Goal: Task Accomplishment & Management: Use online tool/utility

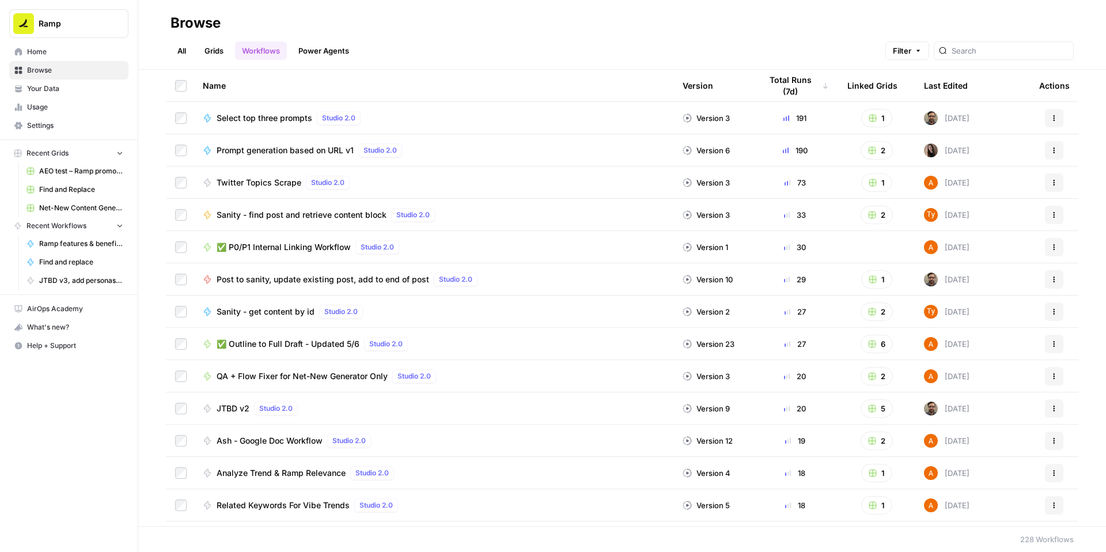
click at [303, 253] on span "✅ P0/P1 Internal Linking Workflow" at bounding box center [283, 247] width 134 height 12
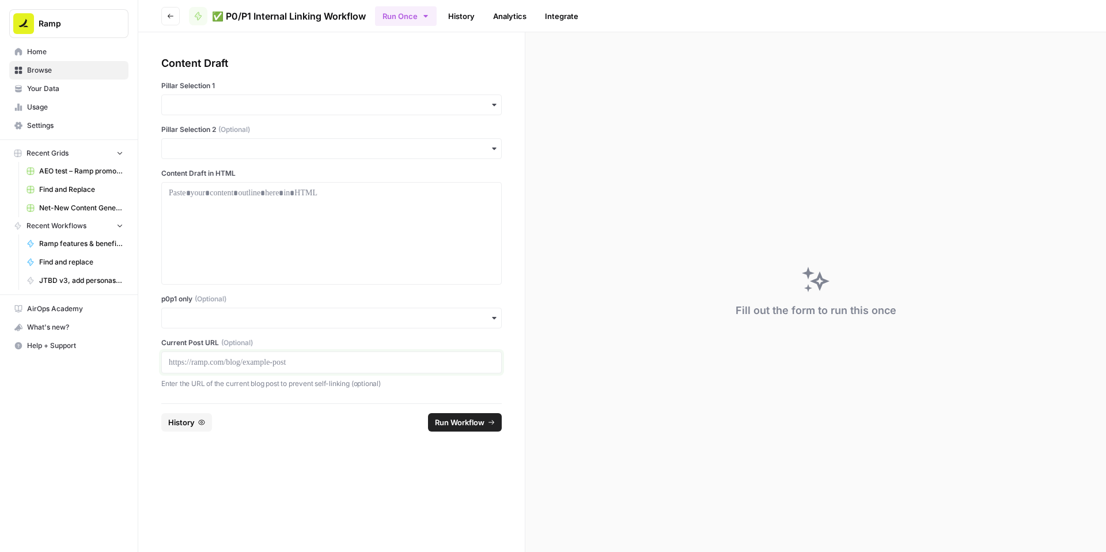
click at [242, 368] on p at bounding box center [331, 362] width 325 height 12
click at [233, 324] on input "p0p1 only (Optional)" at bounding box center [331, 318] width 325 height 12
click at [225, 428] on div "Yes" at bounding box center [359, 431] width 314 height 22
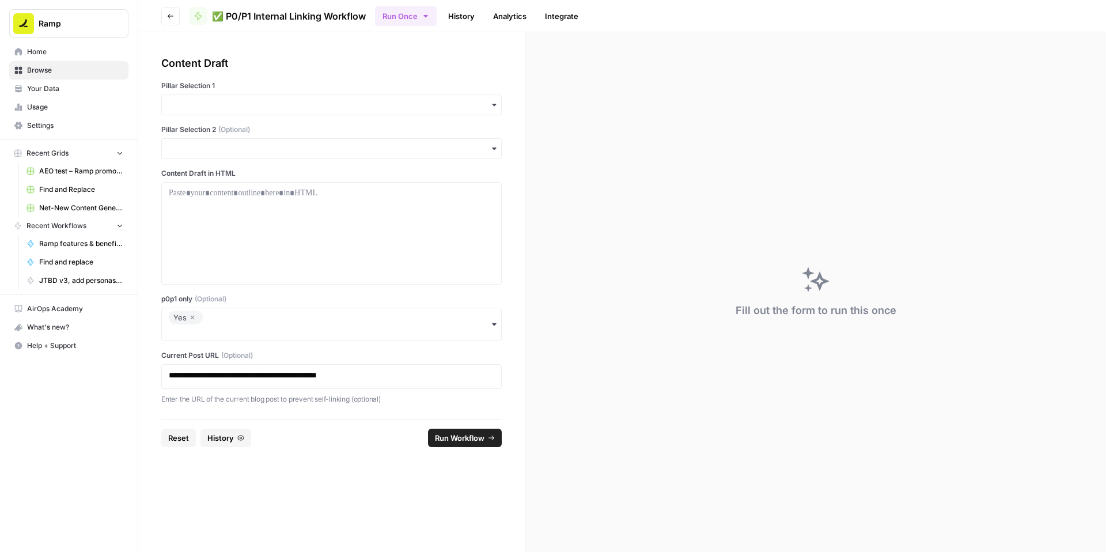
click at [291, 304] on label "p0p1 only (Optional)" at bounding box center [331, 299] width 340 height 10
click at [291, 338] on input "p0p1 only (Optional)" at bounding box center [331, 332] width 325 height 12
click at [284, 115] on div "button" at bounding box center [331, 104] width 340 height 21
click at [234, 218] on div "Accounting" at bounding box center [359, 208] width 314 height 22
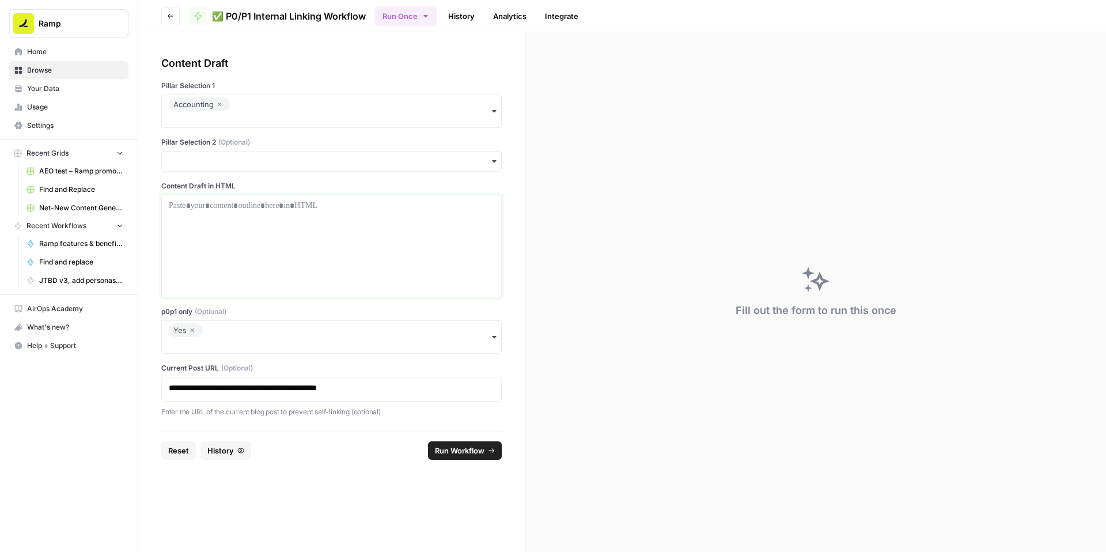
click at [229, 211] on p at bounding box center [331, 206] width 325 height 12
click at [309, 264] on div at bounding box center [331, 246] width 325 height 92
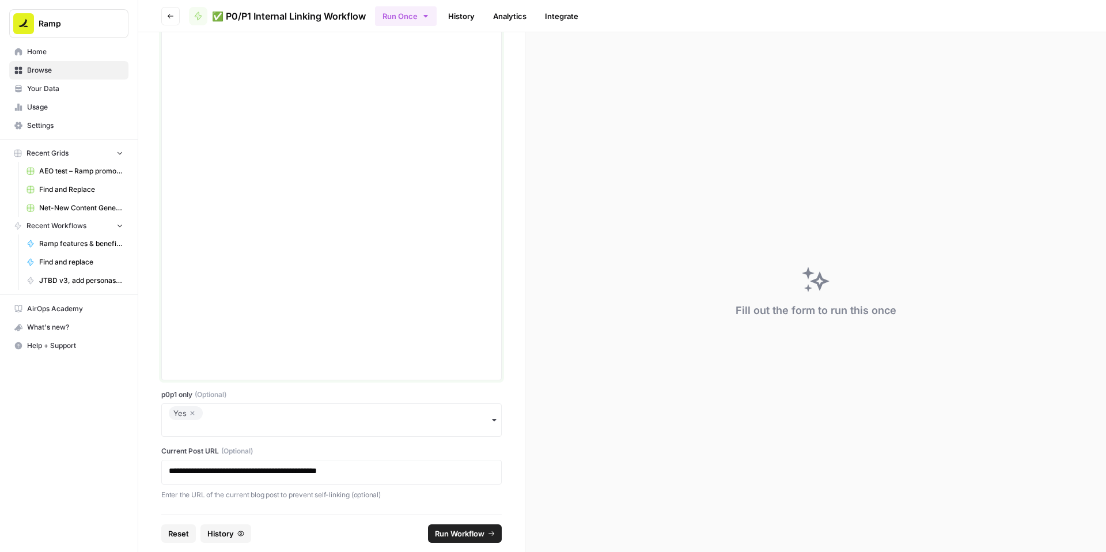
scroll to position [3938, 0]
click at [464, 527] on span "Run Workflow" at bounding box center [460, 533] width 50 height 12
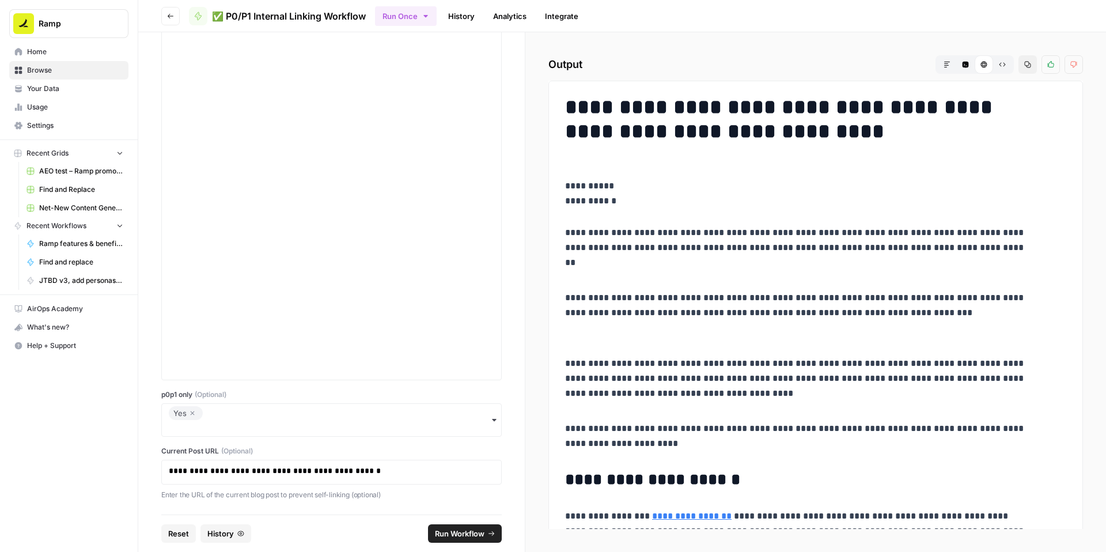
click at [1024, 68] on icon "button" at bounding box center [1027, 65] width 6 height 6
click at [196, 420] on icon "button" at bounding box center [192, 413] width 7 height 14
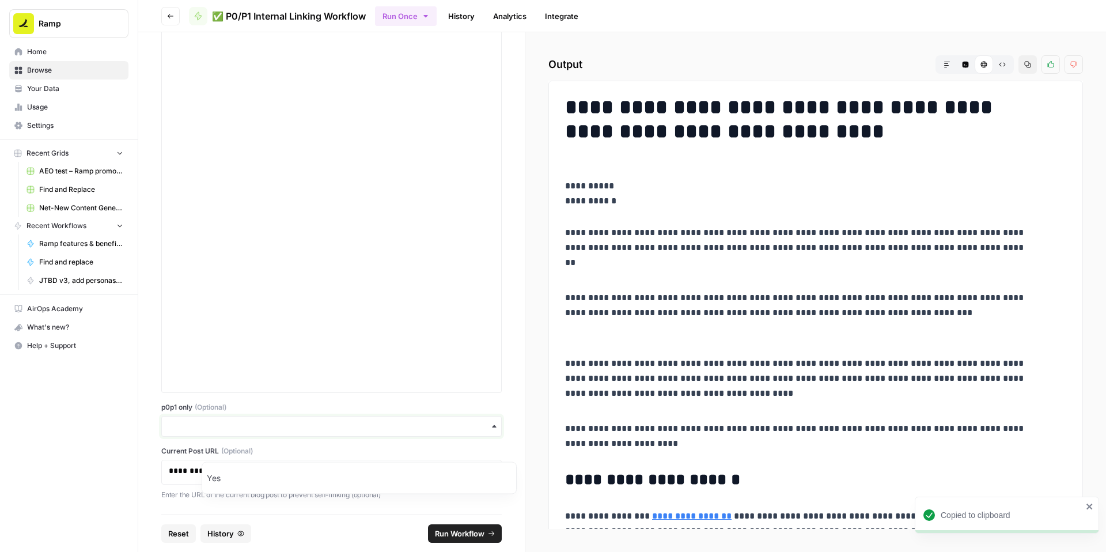
click at [260, 432] on input "p0p1 only (Optional)" at bounding box center [331, 426] width 325 height 12
click at [310, 412] on label "p0p1 only (Optional)" at bounding box center [331, 407] width 340 height 10
click at [310, 420] on input "p0p1 only (Optional)" at bounding box center [331, 426] width 325 height 12
click at [450, 529] on span "Run Workflow" at bounding box center [460, 533] width 50 height 12
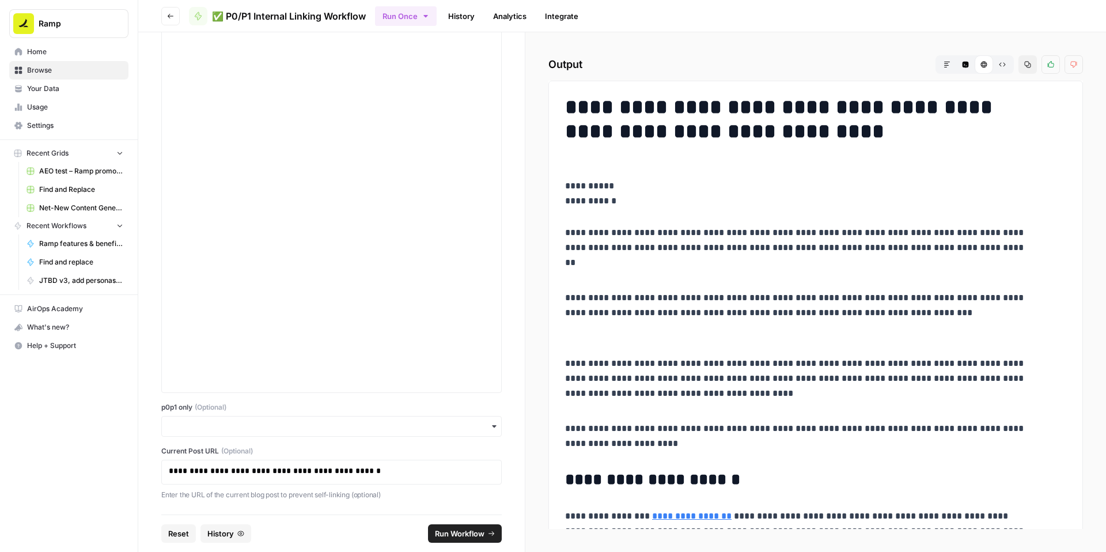
click at [1019, 74] on button "Copy" at bounding box center [1027, 64] width 18 height 18
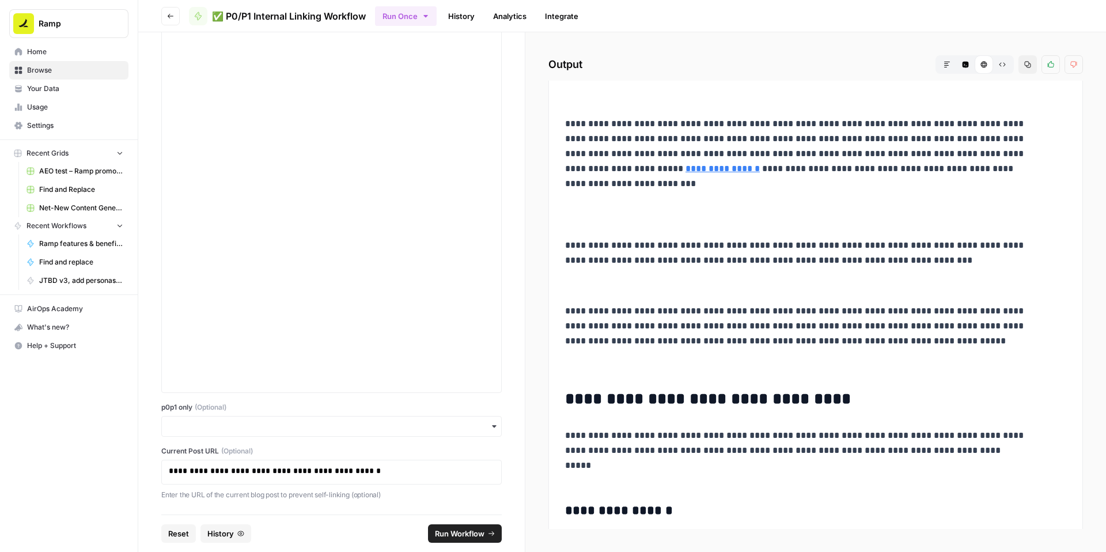
scroll to position [912, 0]
